Goal: Transaction & Acquisition: Purchase product/service

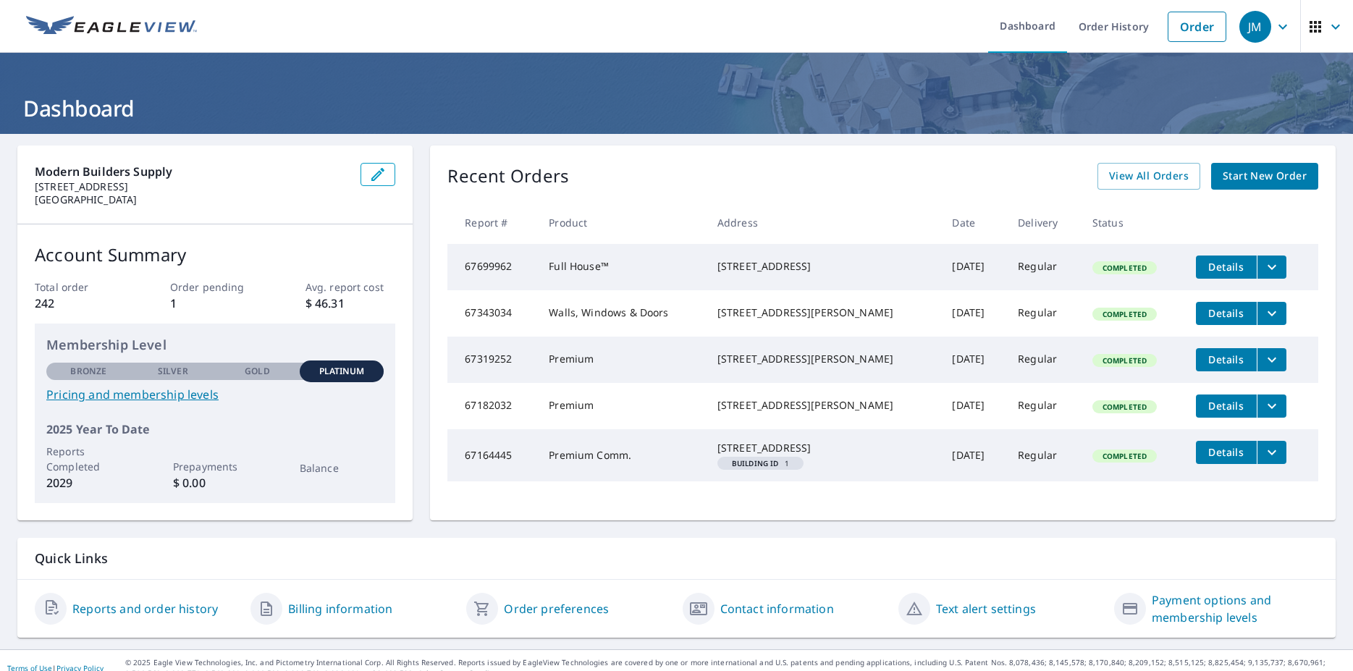
click at [1255, 172] on span "Start New Order" at bounding box center [1265, 176] width 84 height 18
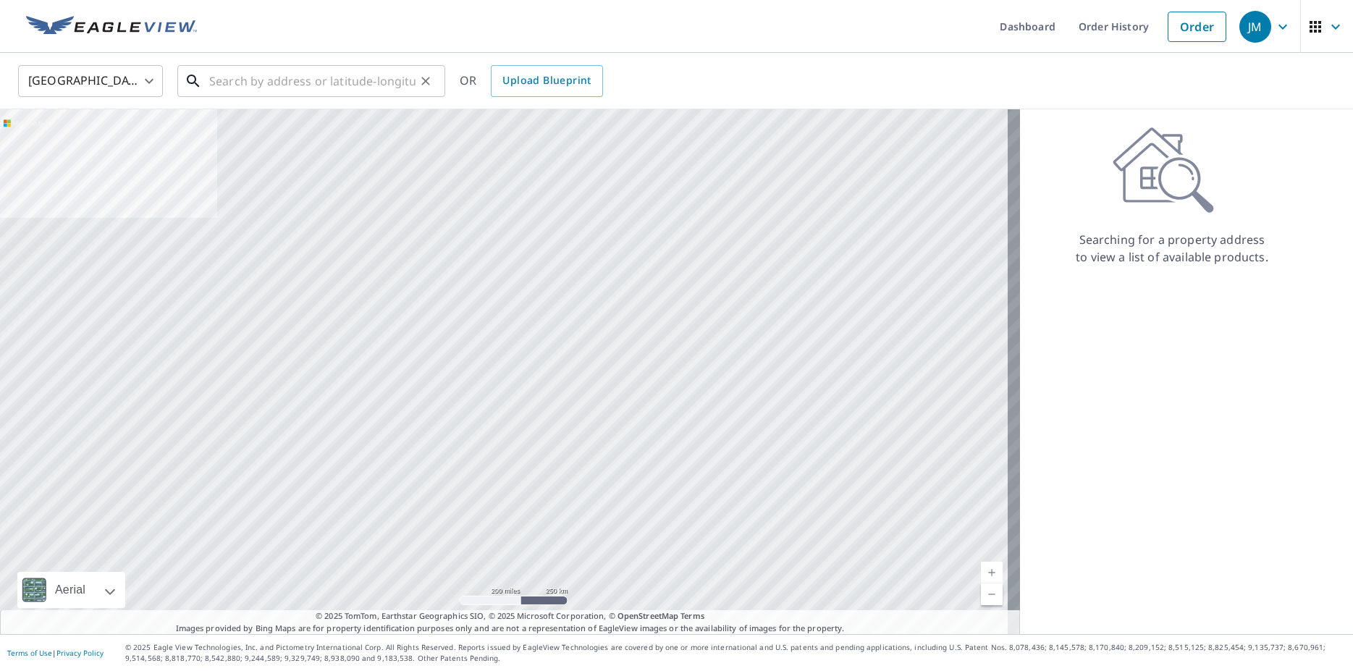
click at [231, 80] on input "text" at bounding box center [312, 81] width 206 height 41
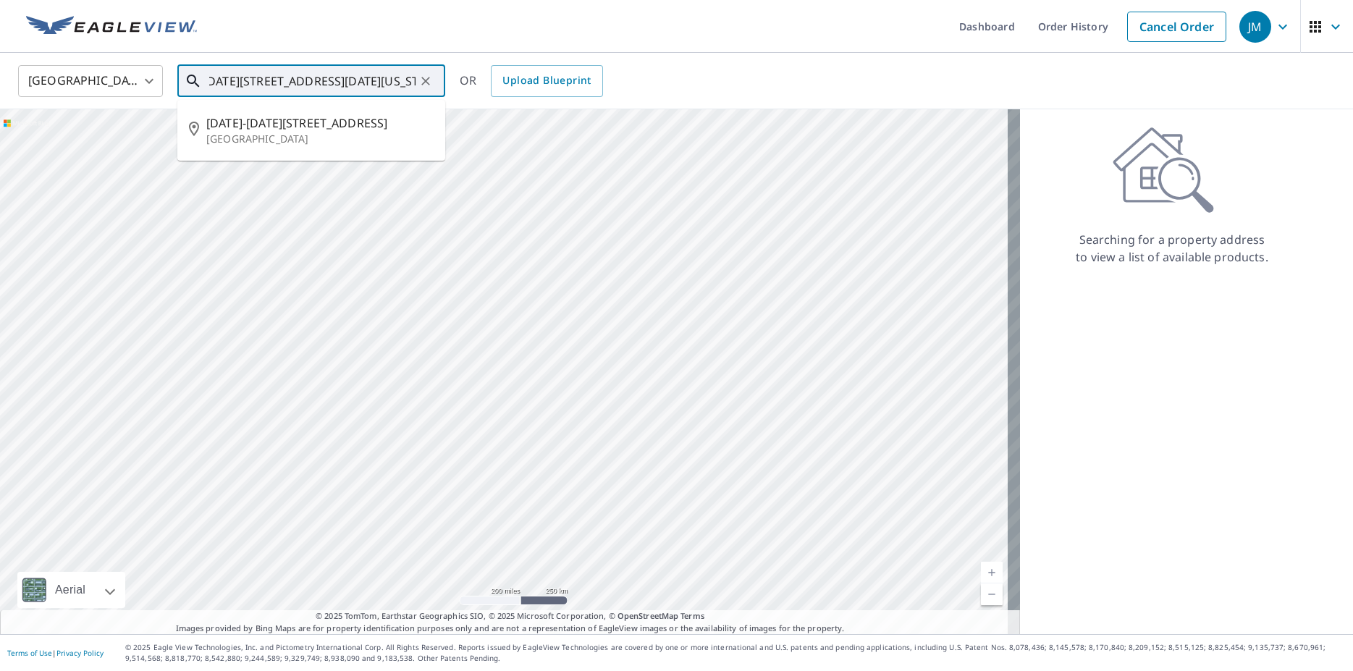
scroll to position [0, 16]
click at [217, 131] on span "[DATE]-[DATE][STREET_ADDRESS]" at bounding box center [319, 122] width 227 height 17
type input "[DATE]-[DATE][STREET_ADDRESS]"
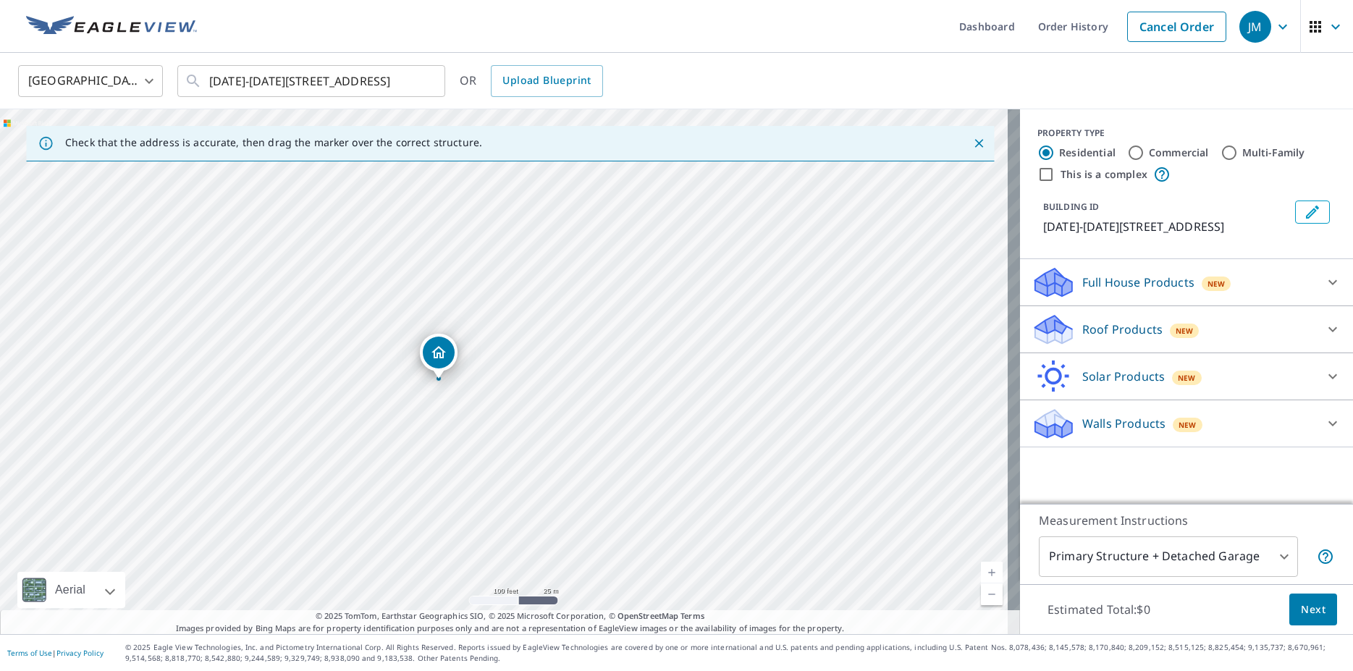
click at [1328, 328] on icon at bounding box center [1332, 329] width 9 height 5
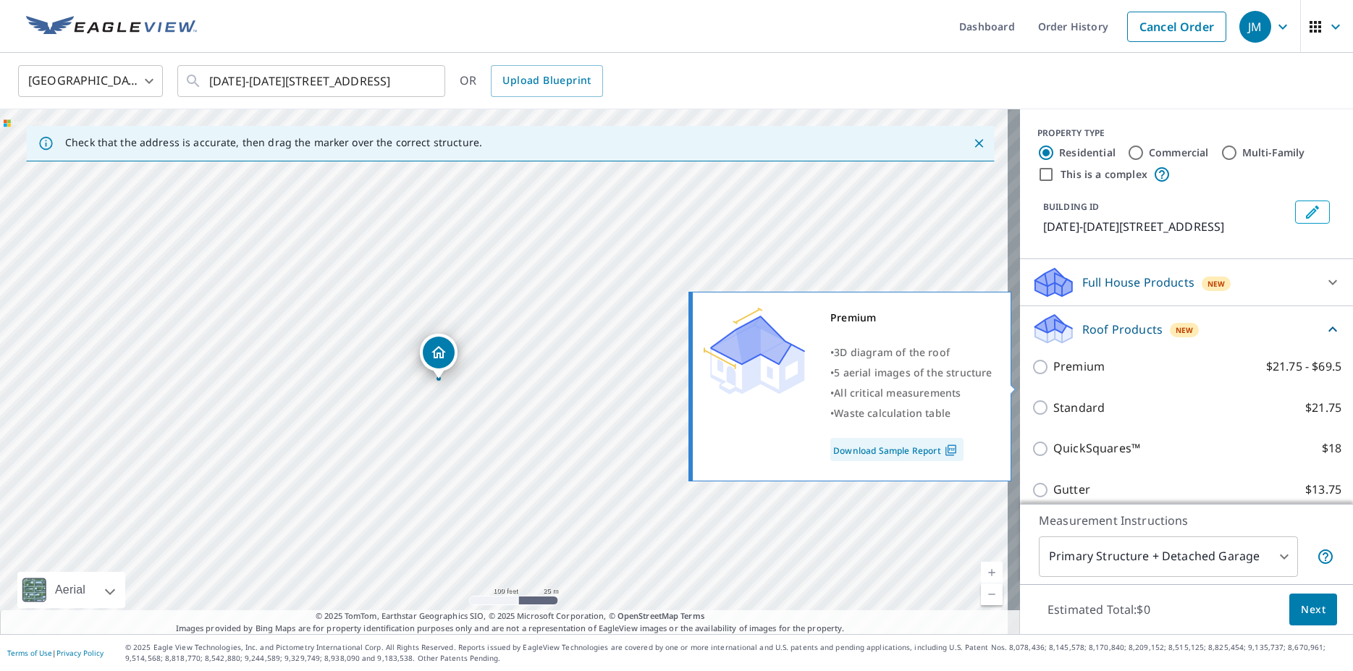
click at [1032, 376] on input "Premium $21.75 - $69.5" at bounding box center [1043, 366] width 22 height 17
checkbox input "true"
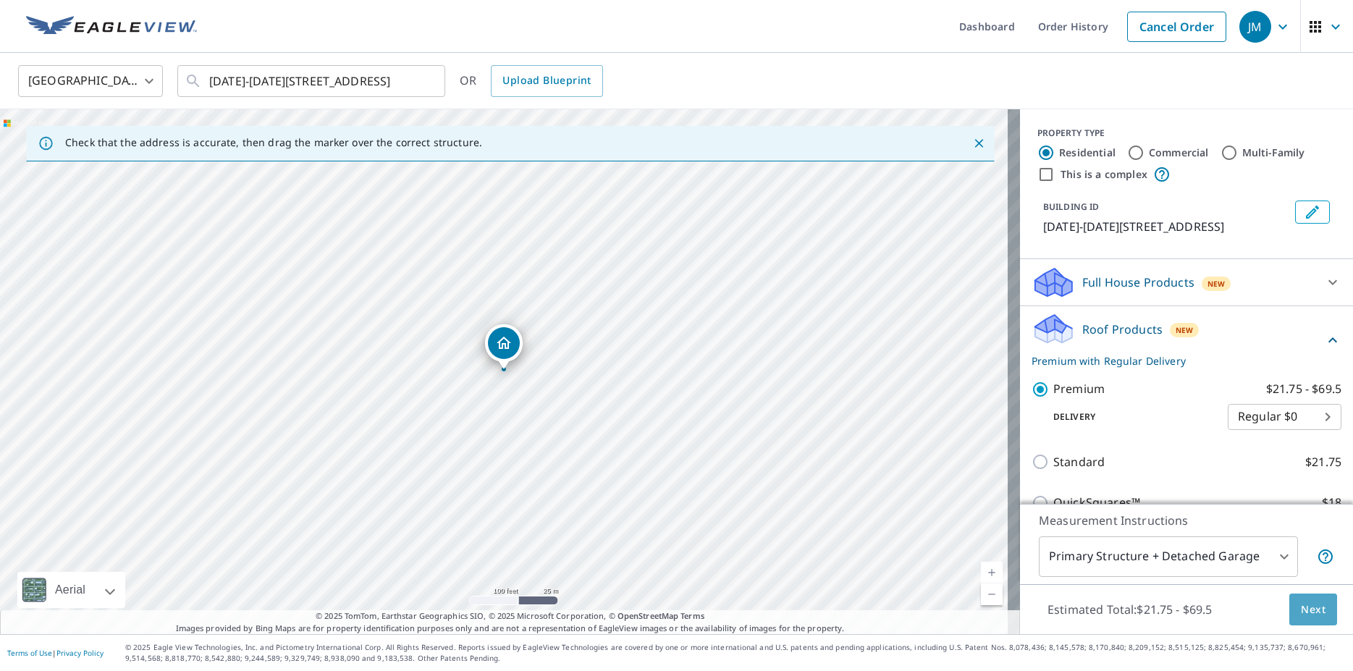
click at [1301, 606] on span "Next" at bounding box center [1313, 610] width 25 height 18
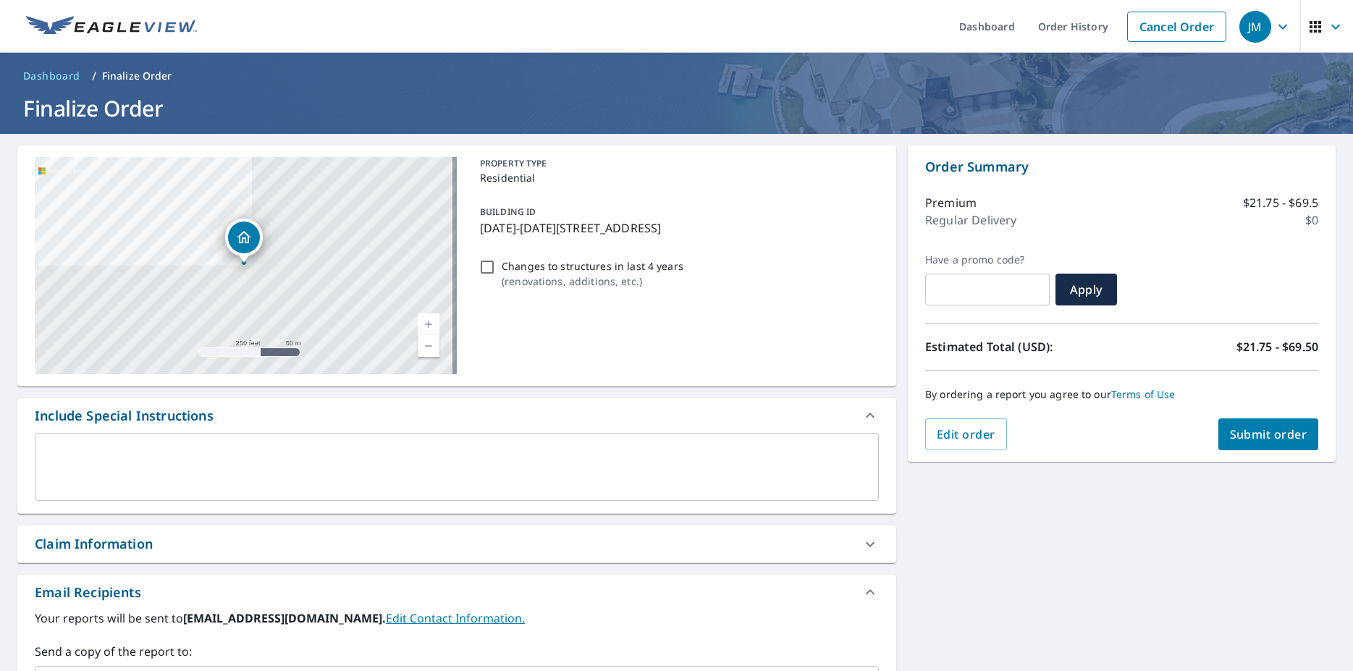
click at [1245, 433] on span "Submit order" at bounding box center [1268, 434] width 77 height 16
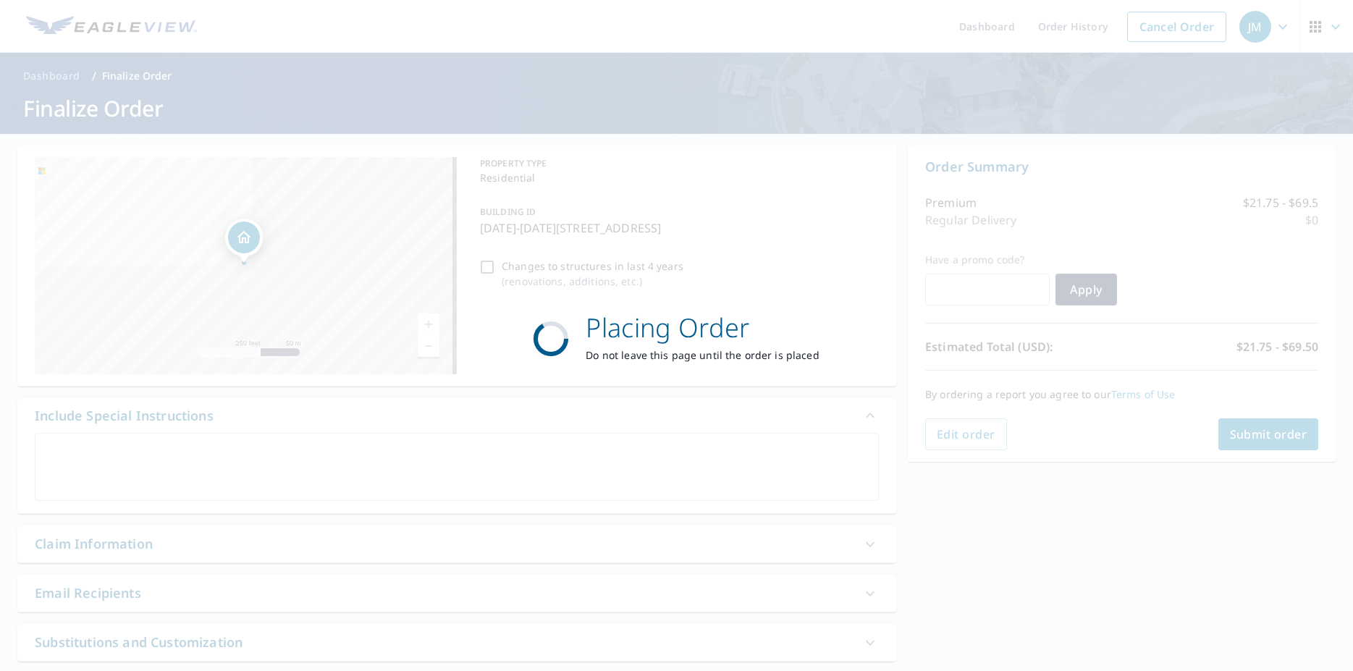
checkbox input "true"
